Goal: Find contact information

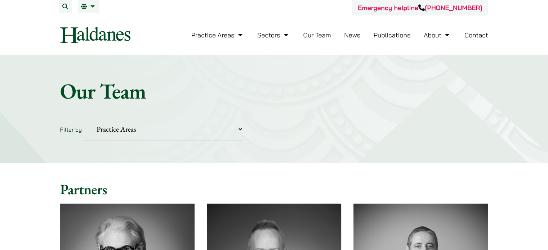
drag, startPoint x: 388, startPoint y: 46, endPoint x: 409, endPoint y: 40, distance: 22.0
click at [355, 46] on nav "Practice Areas Antitrust and Competition Law Civil Litigation & Dispute Resolut…" at bounding box center [274, 34] width 428 height 39
click at [355, 31] on link "Contact" at bounding box center [476, 35] width 24 height 8
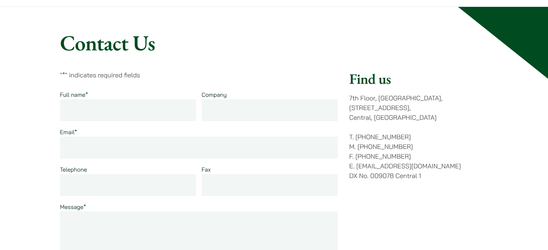
scroll to position [36, 0]
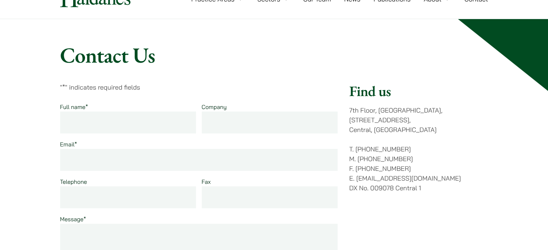
click at [387, 169] on p "T. (852) 2868 1234 M. (852) 9763 5524 F. (852) 2845 1637 E. enquiries@haldanes.…" at bounding box center [418, 168] width 139 height 49
drag, startPoint x: 384, startPoint y: 170, endPoint x: 352, endPoint y: 171, distance: 32.1
click at [352, 171] on p "T. (852) 2868 1234 M. (852) 9763 5524 F. (852) 2845 1637 E. enquiries@haldanes.…" at bounding box center [418, 168] width 139 height 49
click at [431, 171] on p "T. (852) 2868 1234 M. (852) 9763 5524 F. (852) 2845 1637 E. enquiries@haldanes.…" at bounding box center [418, 168] width 139 height 49
